Goal: Navigation & Orientation: Find specific page/section

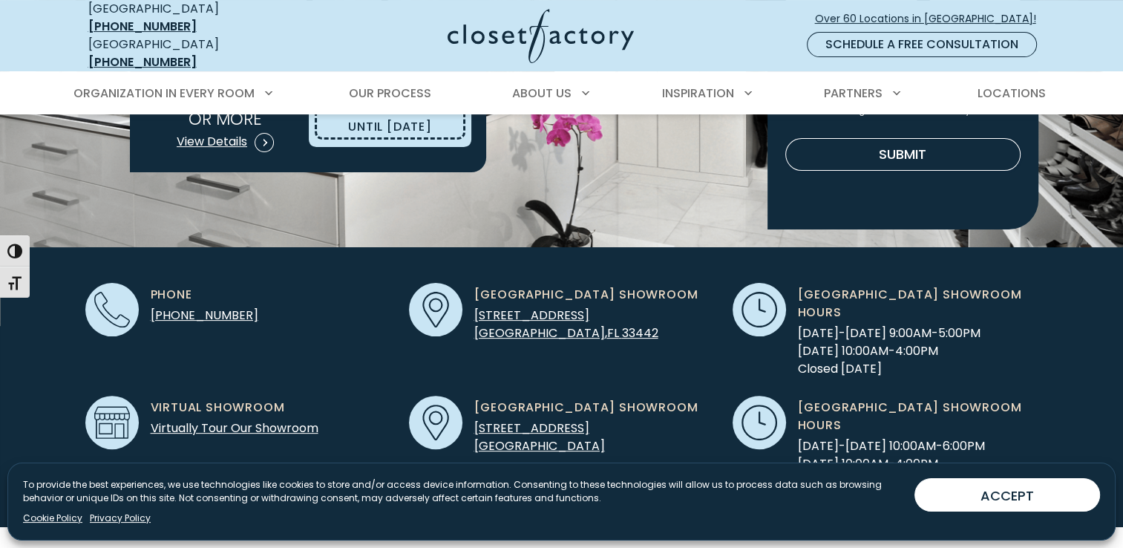
scroll to position [371, 0]
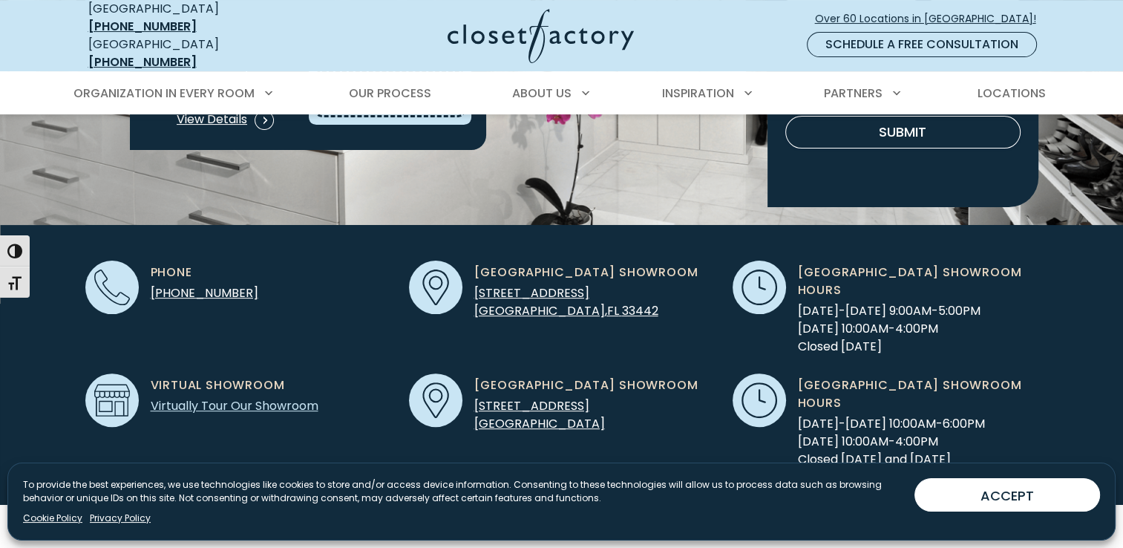
click at [237, 397] on link "Virtually Tour Our Showroom" at bounding box center [235, 405] width 168 height 17
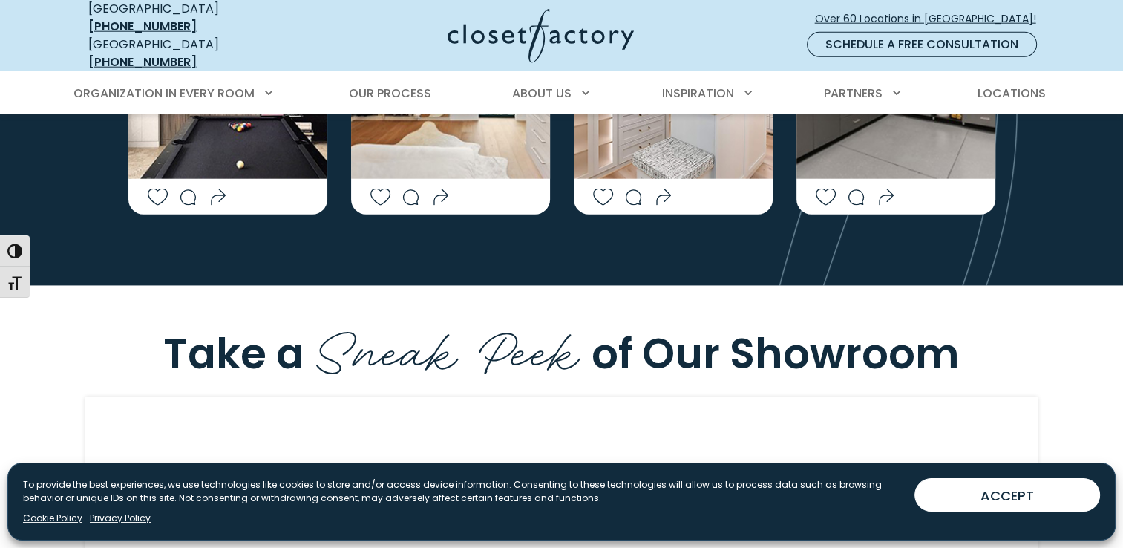
scroll to position [3769, 0]
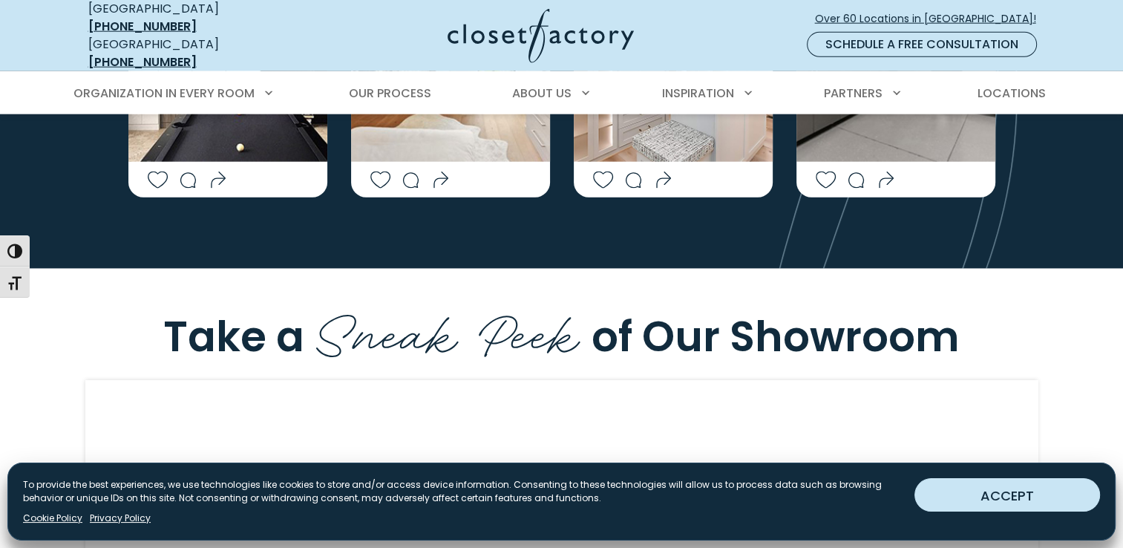
click at [1026, 491] on button "ACCEPT" at bounding box center [1007, 494] width 186 height 33
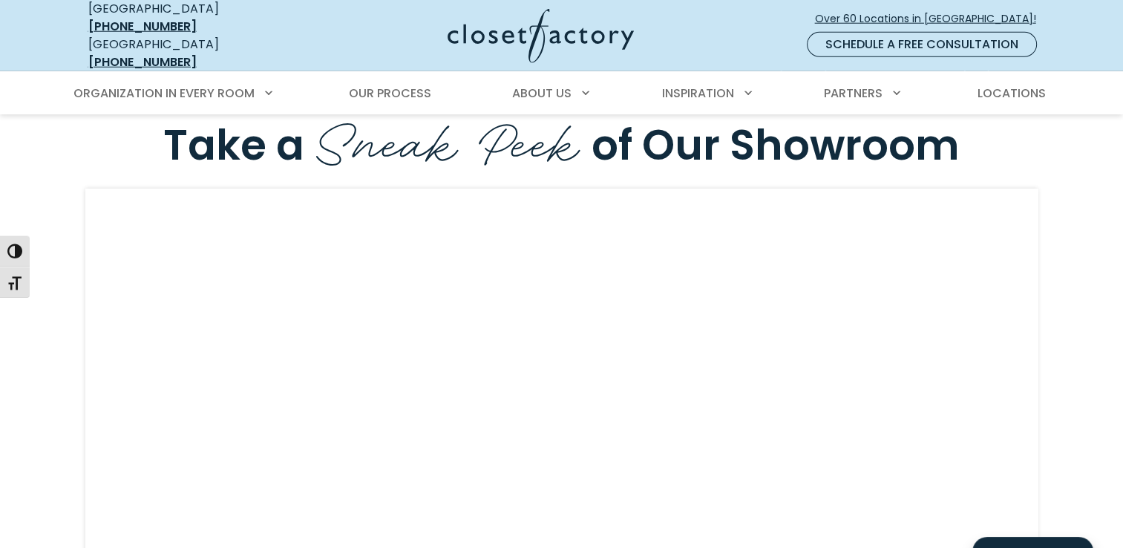
scroll to position [3953, 0]
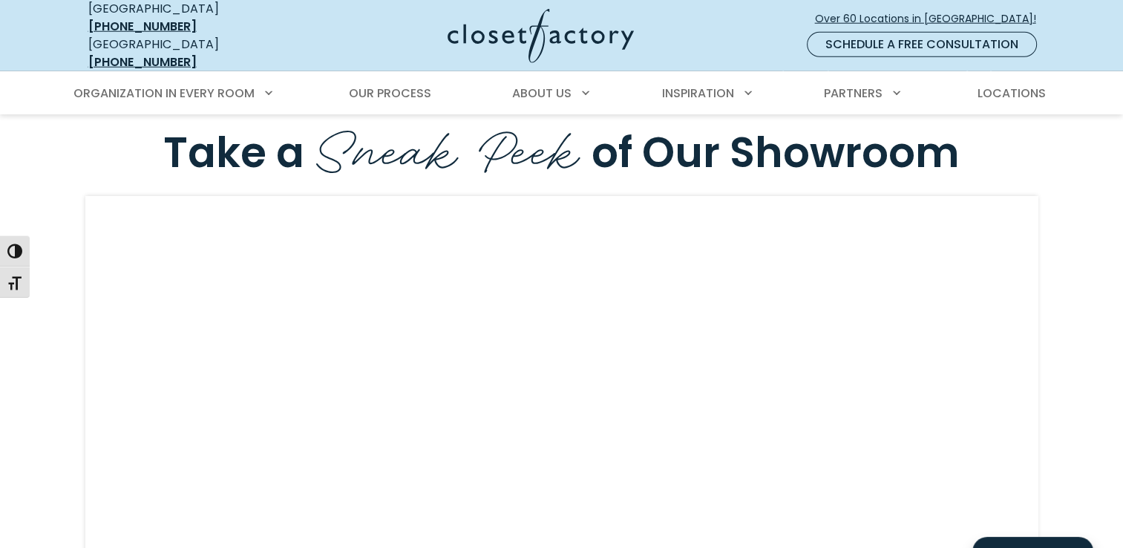
click at [1111, 350] on div "Take a Sneak Peek of Our Showroom" at bounding box center [561, 381] width 1123 height 593
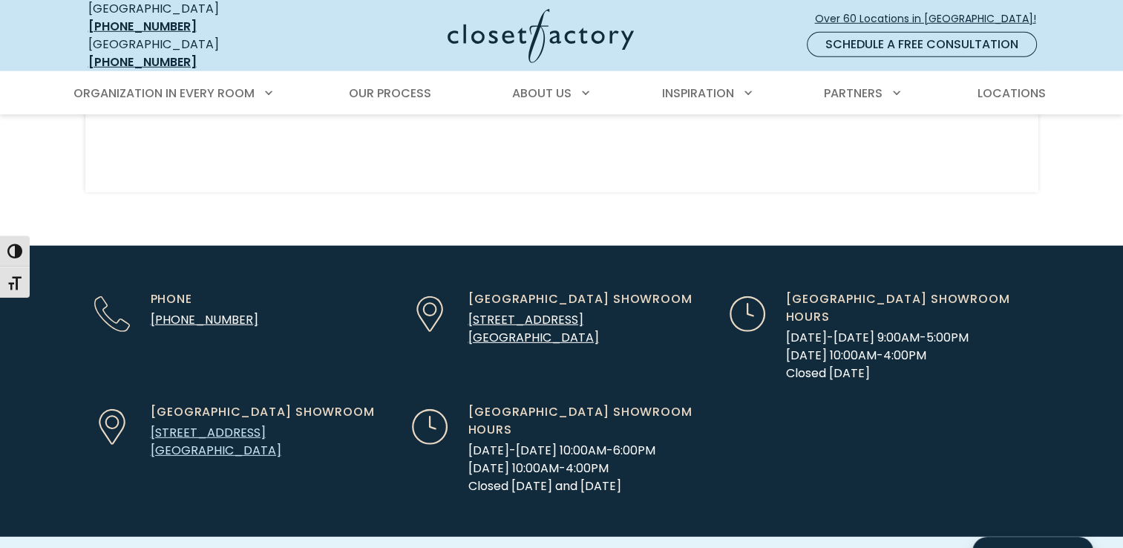
scroll to position [4358, 0]
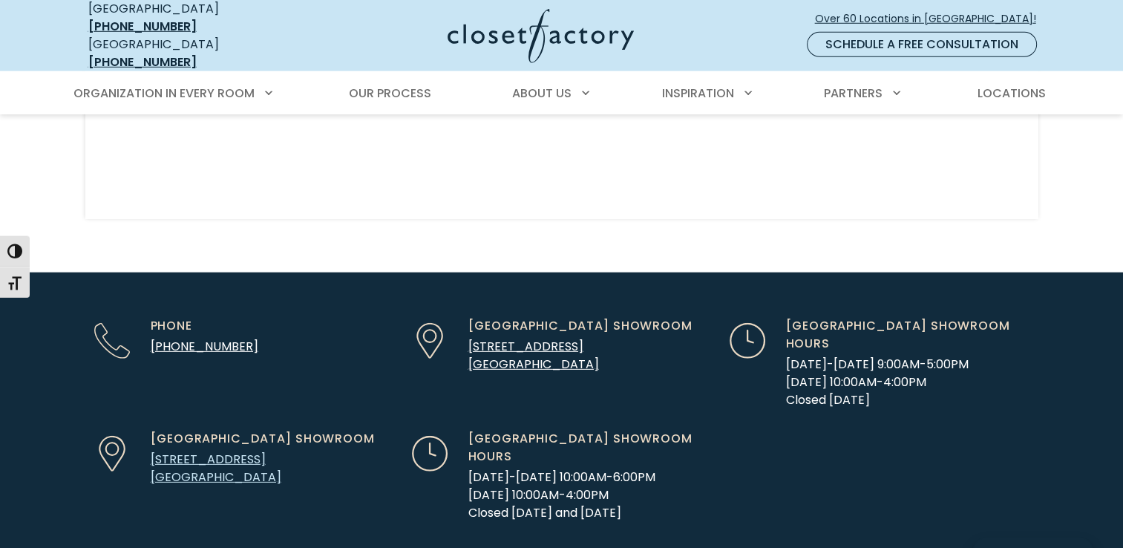
click at [209, 451] on link "2530 PGA Blvd Palm Beach Gardens, FL 33410" at bounding box center [216, 468] width 131 height 35
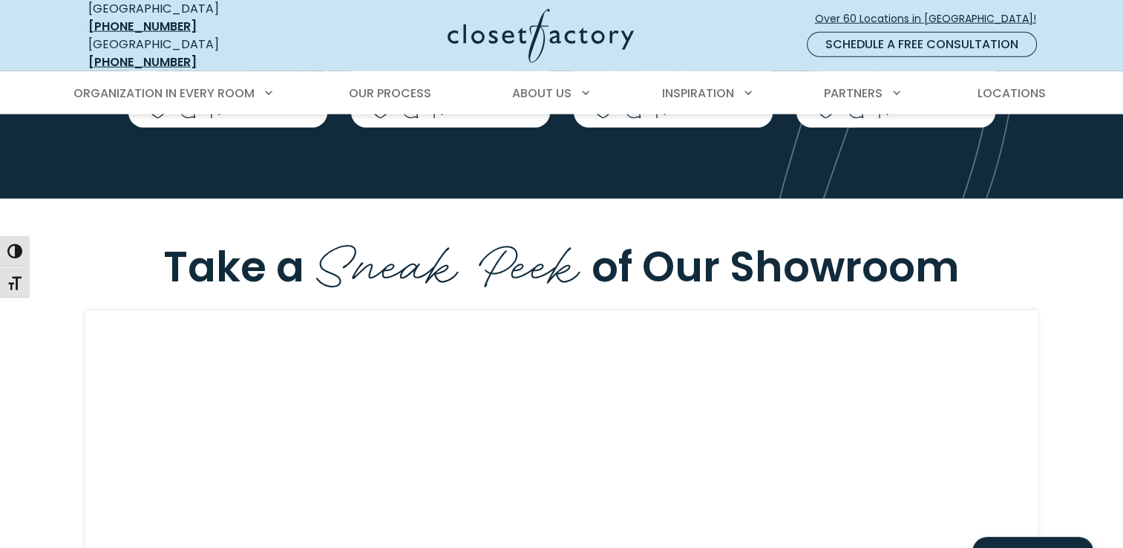
scroll to position [3865, 0]
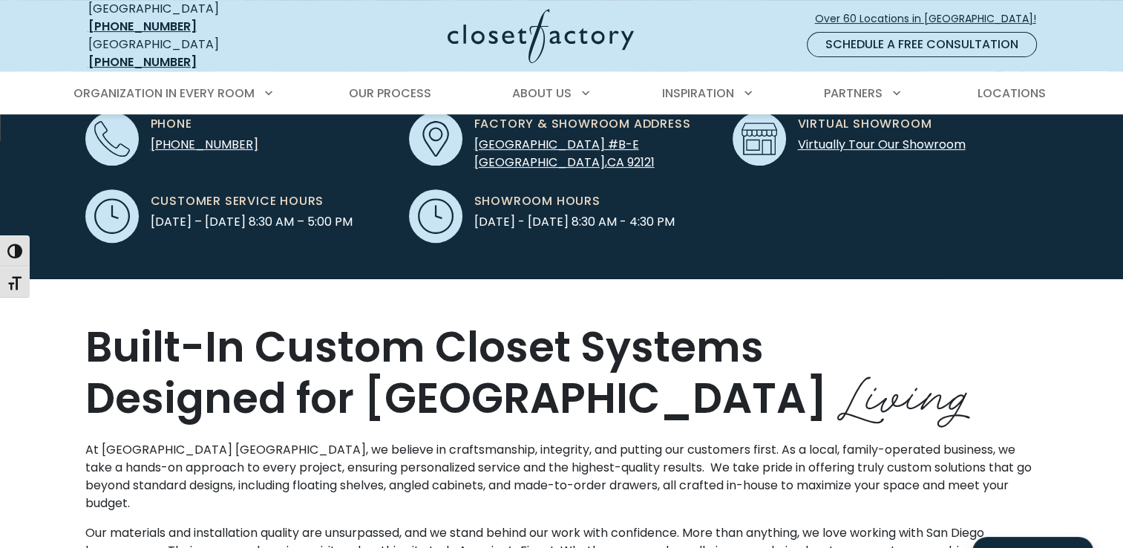
scroll to position [445, 0]
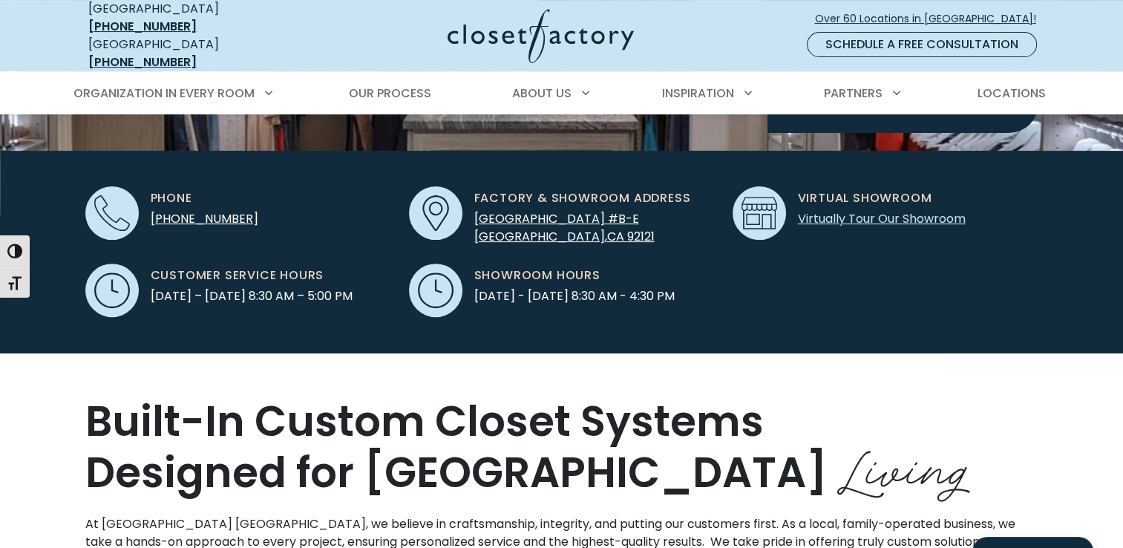
click at [871, 210] on link "Virtually Tour Our Showroom" at bounding box center [882, 218] width 168 height 17
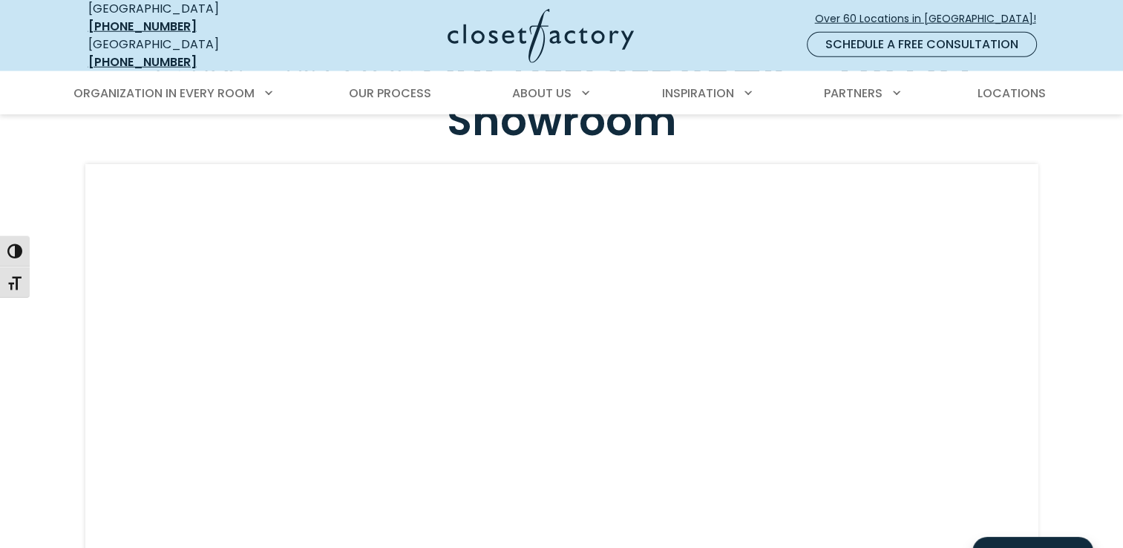
scroll to position [3995, 0]
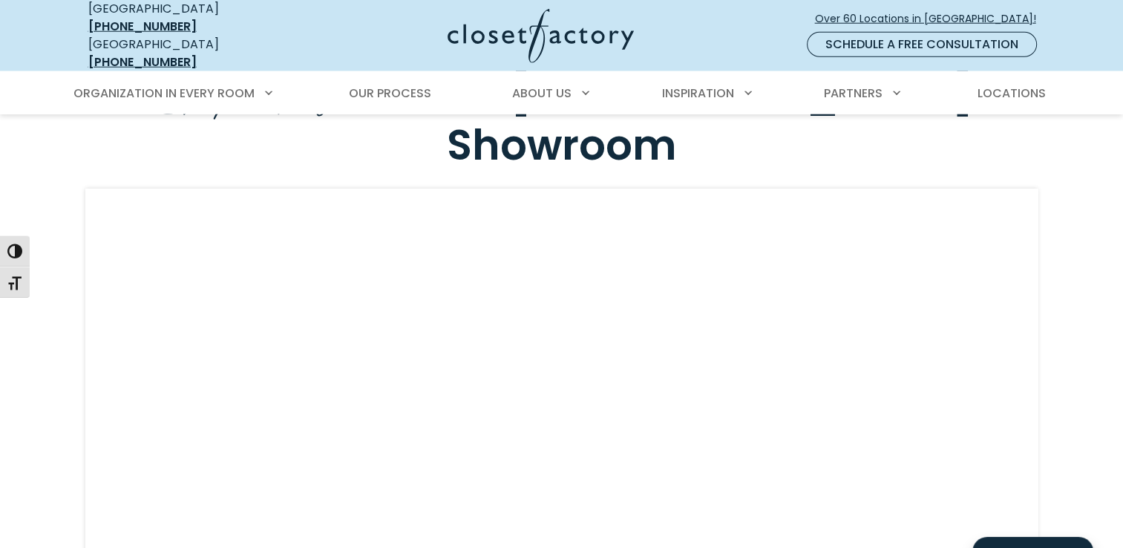
click at [1038, 321] on div "HTML" at bounding box center [561, 409] width 971 height 441
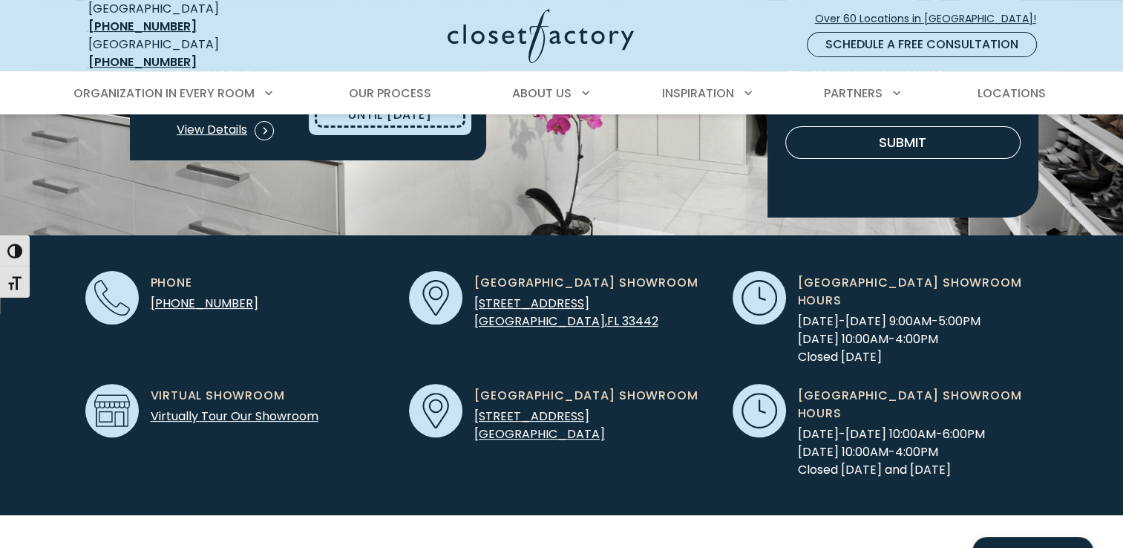
scroll to position [371, 0]
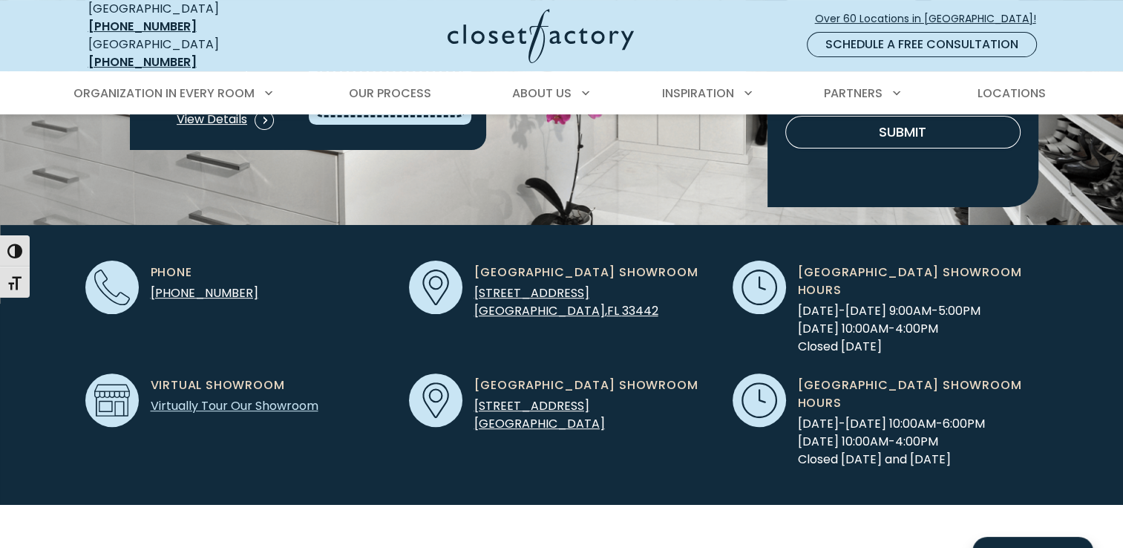
click at [238, 397] on link "Virtually Tour Our Showroom" at bounding box center [235, 405] width 168 height 17
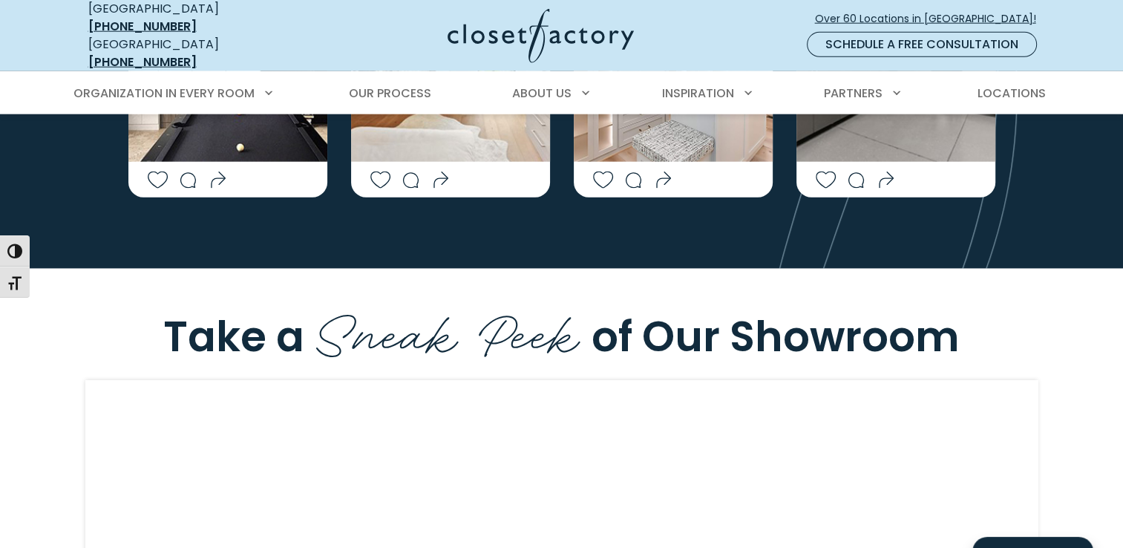
scroll to position [3865, 0]
